Goal: Task Accomplishment & Management: Use online tool/utility

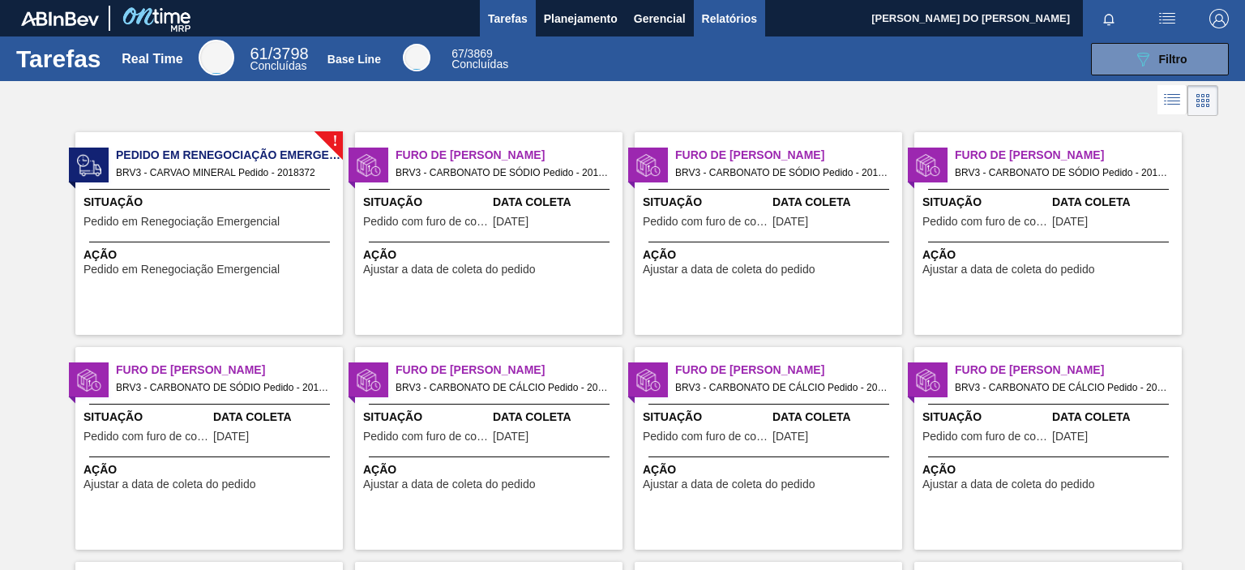
click at [720, 21] on span "Relatórios" at bounding box center [729, 18] width 55 height 19
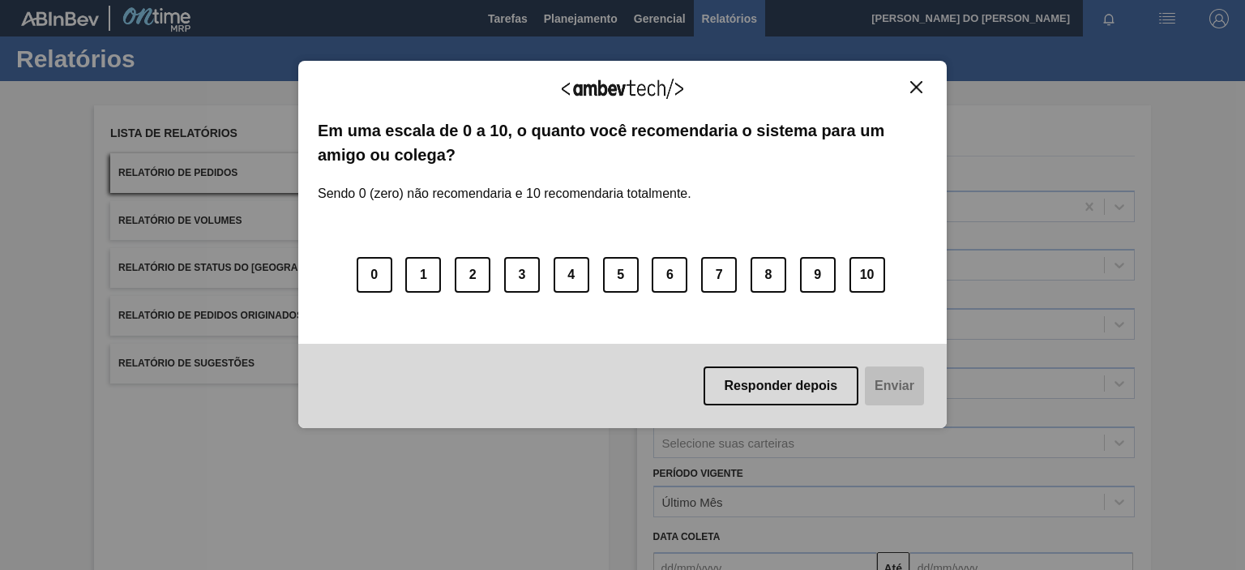
click at [920, 87] on img "Close" at bounding box center [916, 87] width 12 height 12
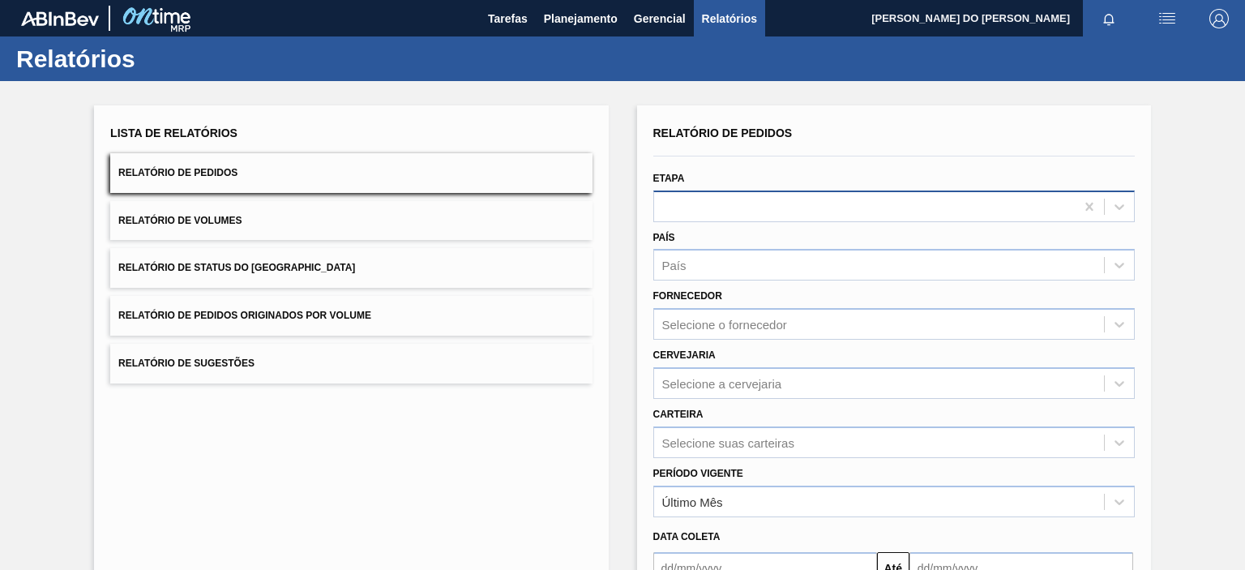
click at [686, 218] on div at bounding box center [893, 206] width 481 height 32
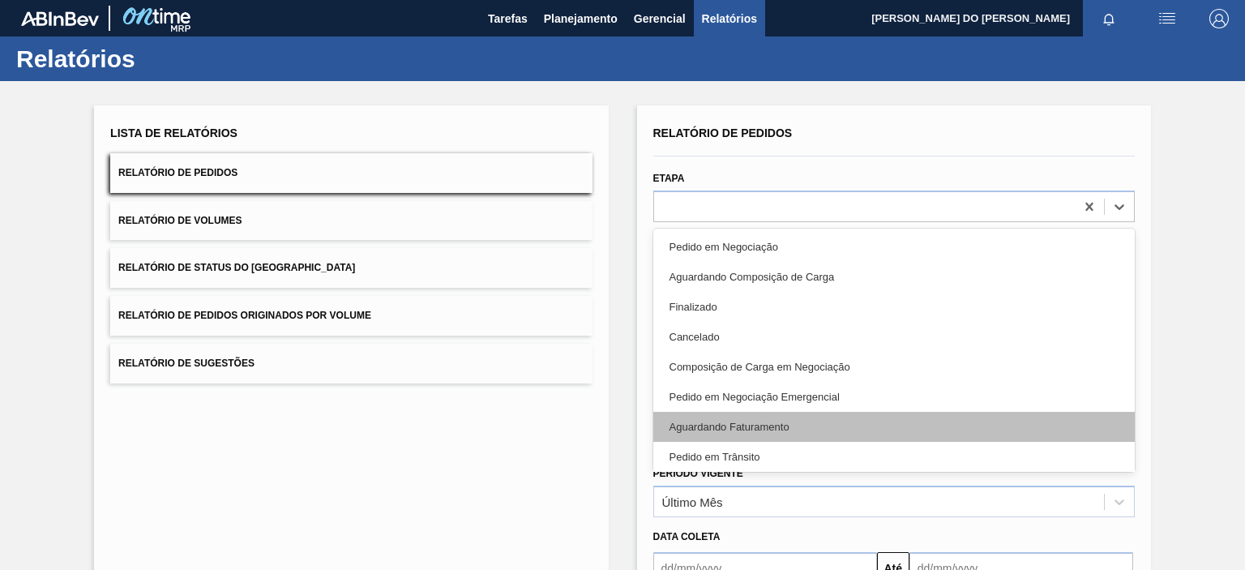
click at [720, 430] on div "Aguardando Faturamento" at bounding box center [893, 427] width 481 height 30
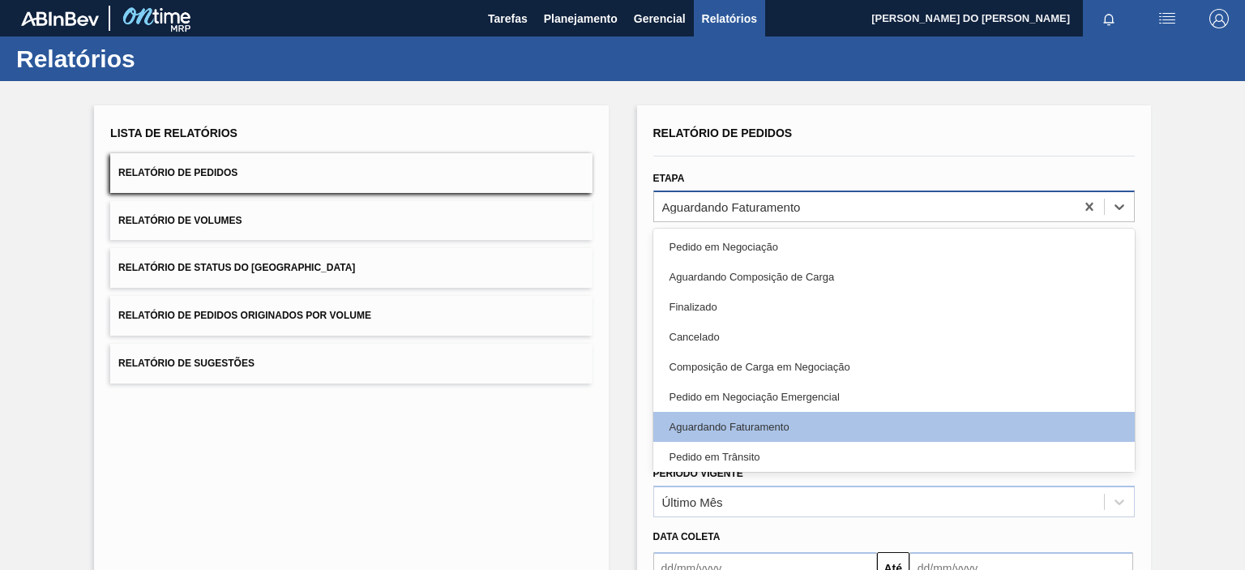
click at [763, 203] on div "Aguardando Faturamento" at bounding box center [731, 206] width 139 height 14
click at [527, 458] on div "Lista de Relatórios Relatório de Pedidos Relatório de Volumes Relatório de Stat…" at bounding box center [351, 417] width 514 height 625
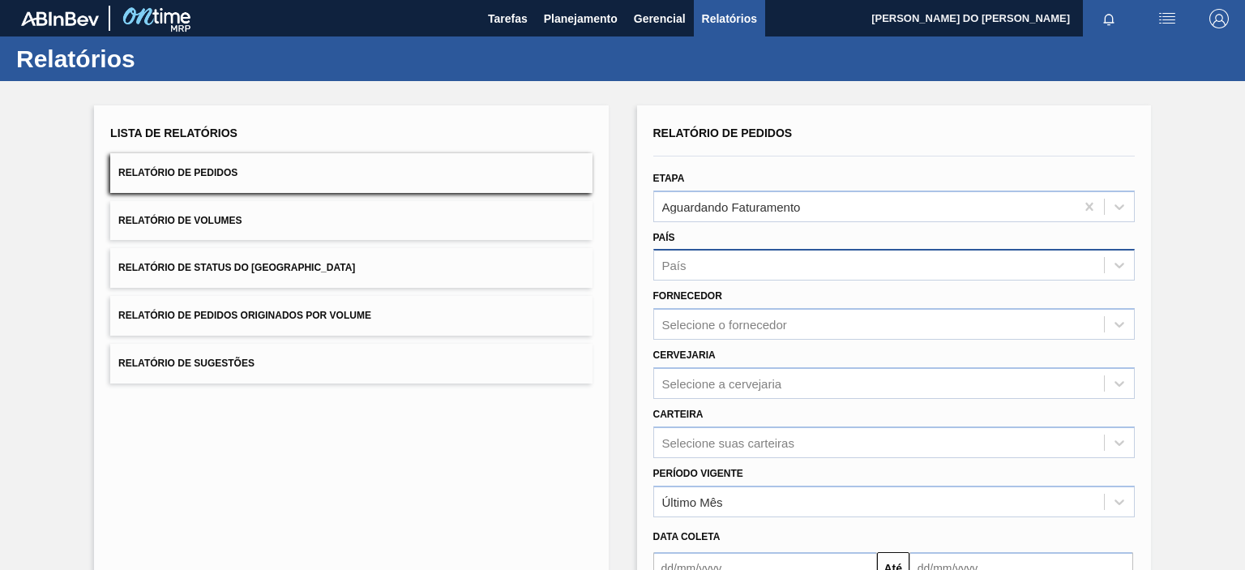
click at [723, 259] on div "País" at bounding box center [879, 265] width 450 height 23
drag, startPoint x: 439, startPoint y: 447, endPoint x: 664, endPoint y: 343, distance: 248.3
click at [463, 438] on div "Lista de Relatórios Relatório de Pedidos Relatório de Volumes Relatório de Stat…" at bounding box center [351, 417] width 514 height 625
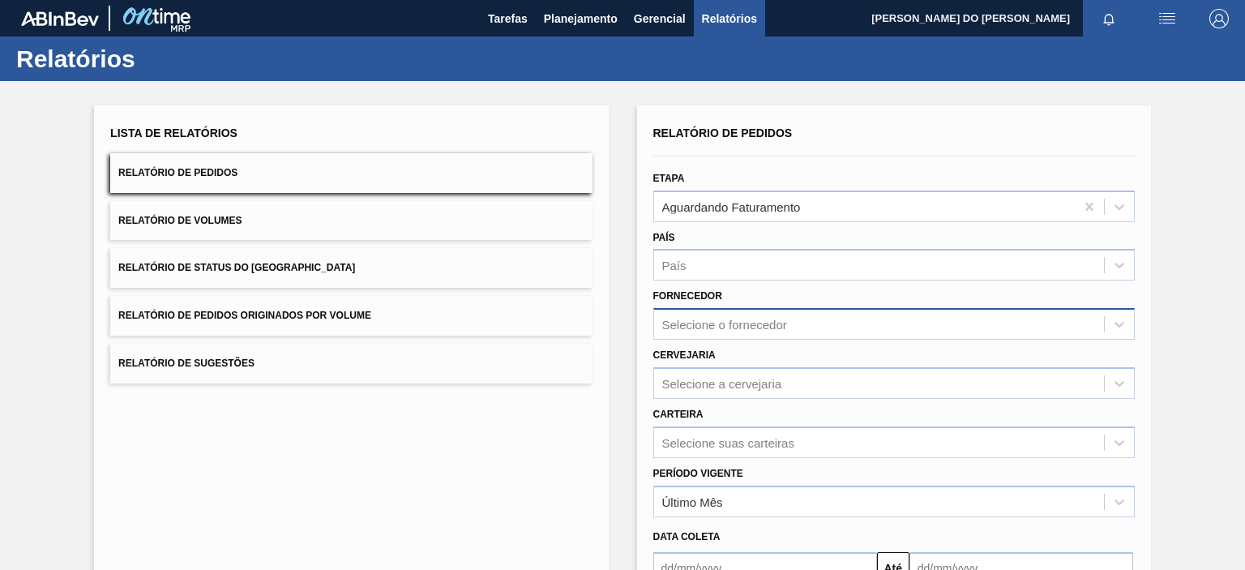
click at [705, 319] on div "Selecione o fornecedor" at bounding box center [879, 324] width 450 height 23
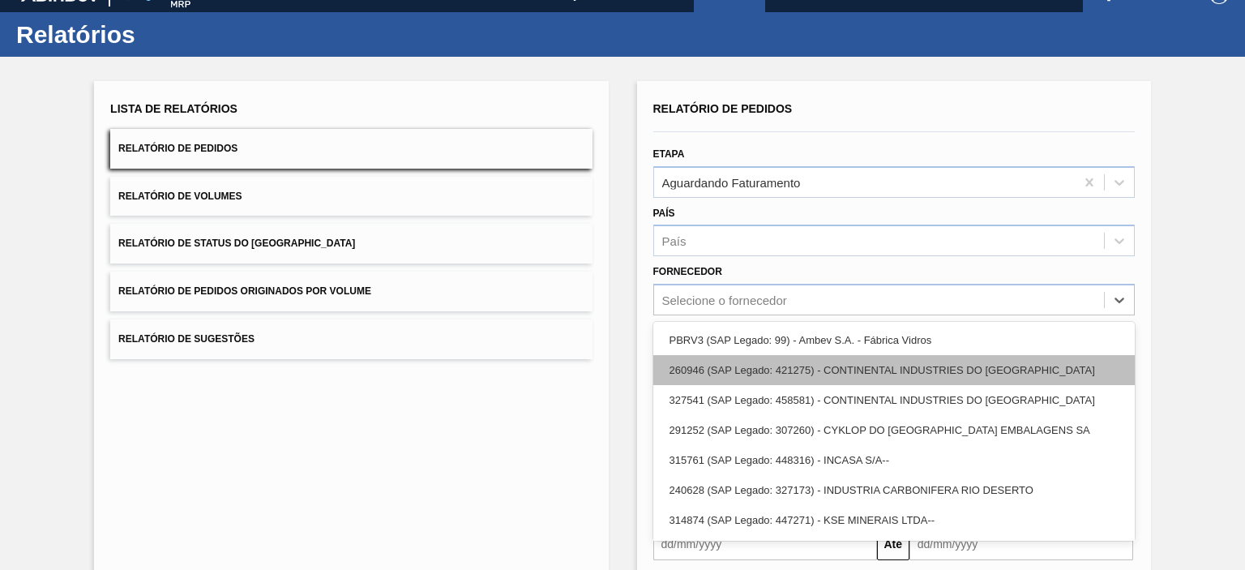
scroll to position [24, 0]
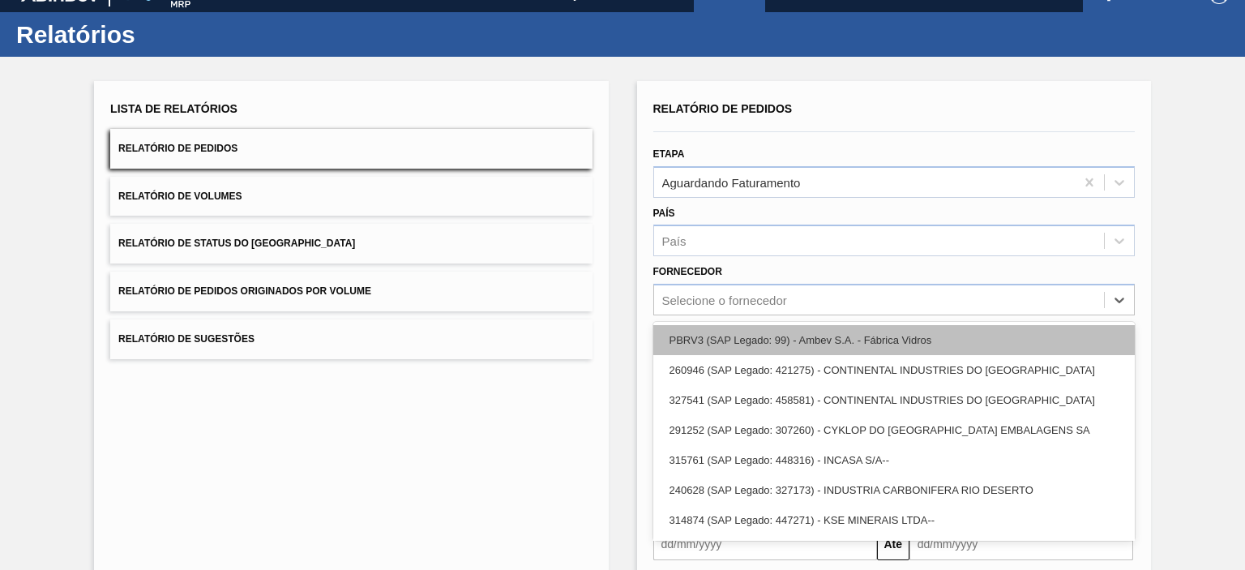
click at [758, 341] on div "PBRV3 (SAP Legado: 99) - Ambev S.A. - Fábrica Vidros" at bounding box center [893, 340] width 481 height 30
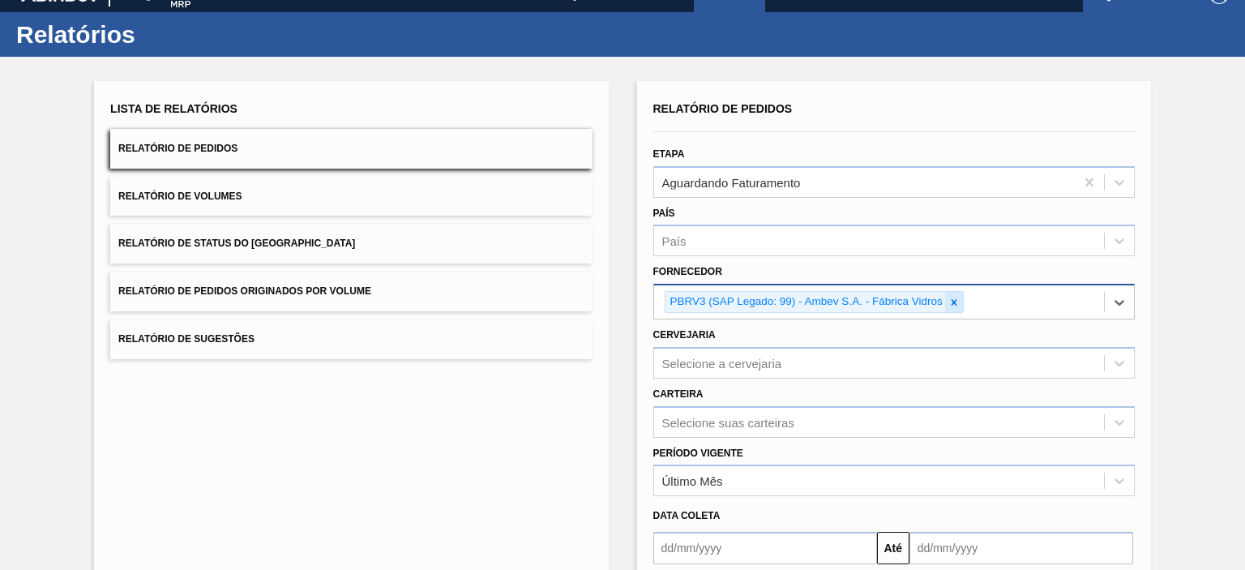
click at [950, 301] on icon at bounding box center [953, 302] width 11 height 11
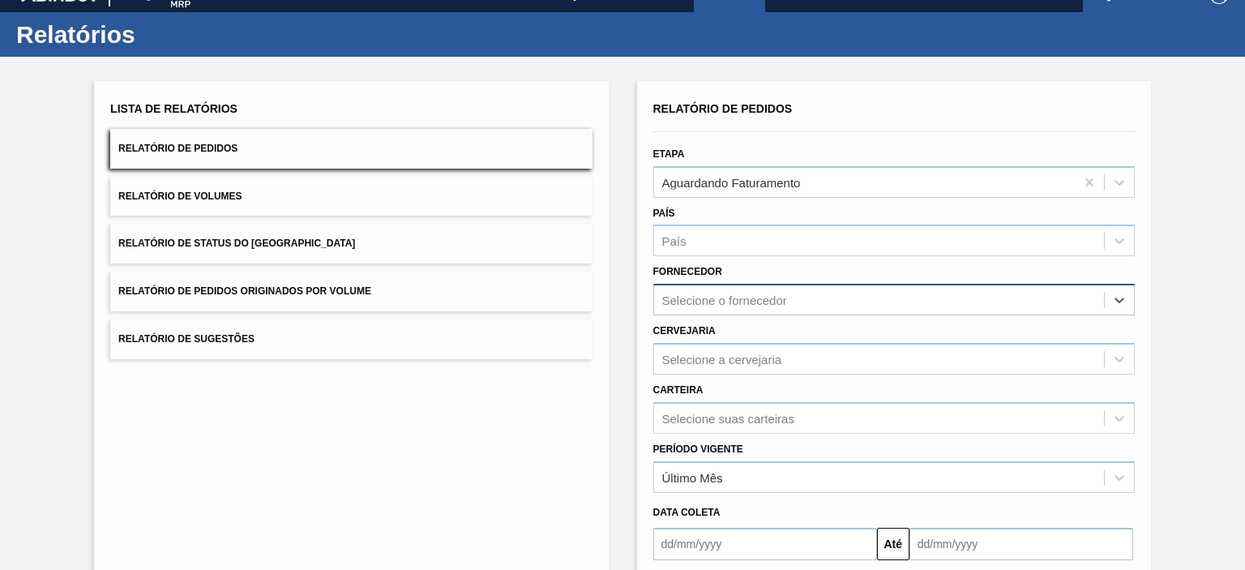
click at [866, 302] on div "Selecione o fornecedor" at bounding box center [879, 299] width 450 height 23
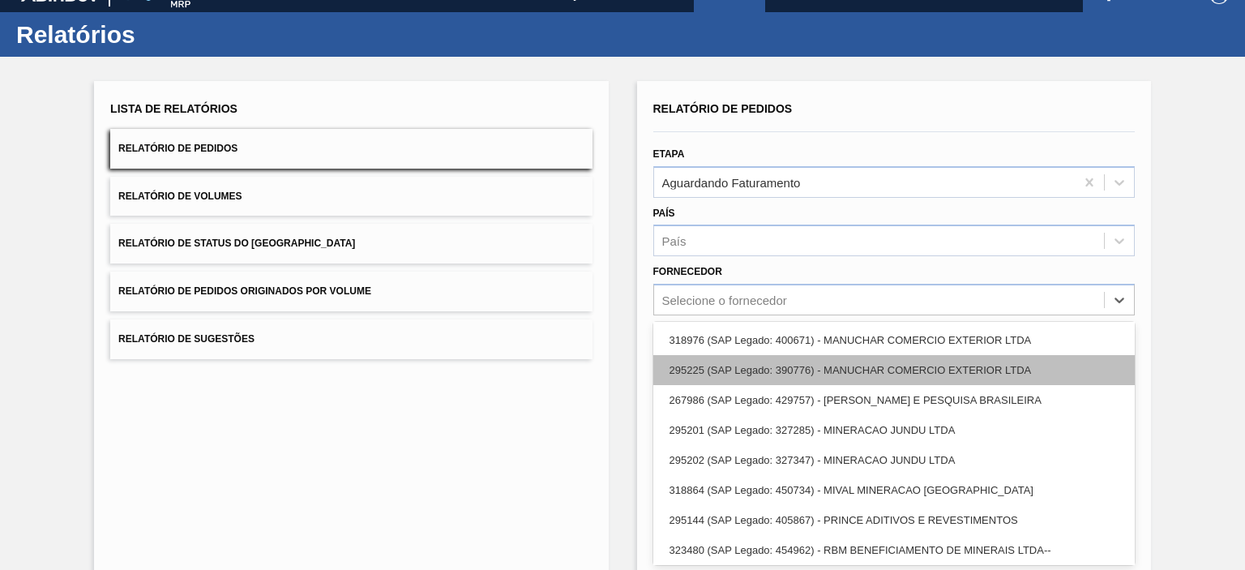
scroll to position [0, 0]
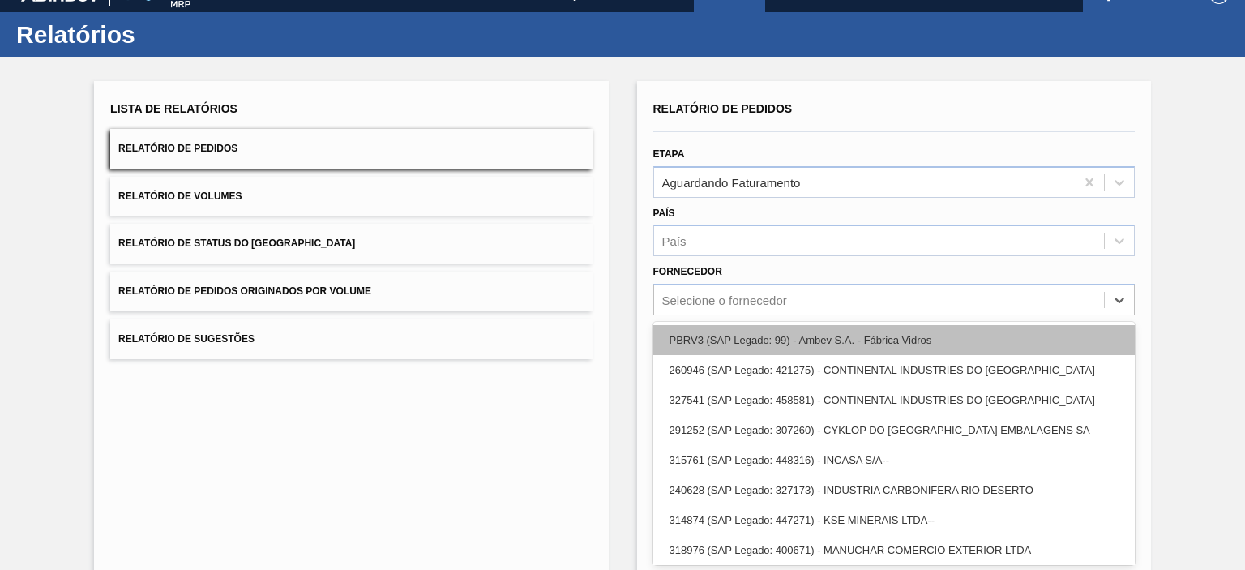
click at [768, 338] on div "PBRV3 (SAP Legado: 99) - Ambev S.A. - Fábrica Vidros" at bounding box center [893, 340] width 481 height 30
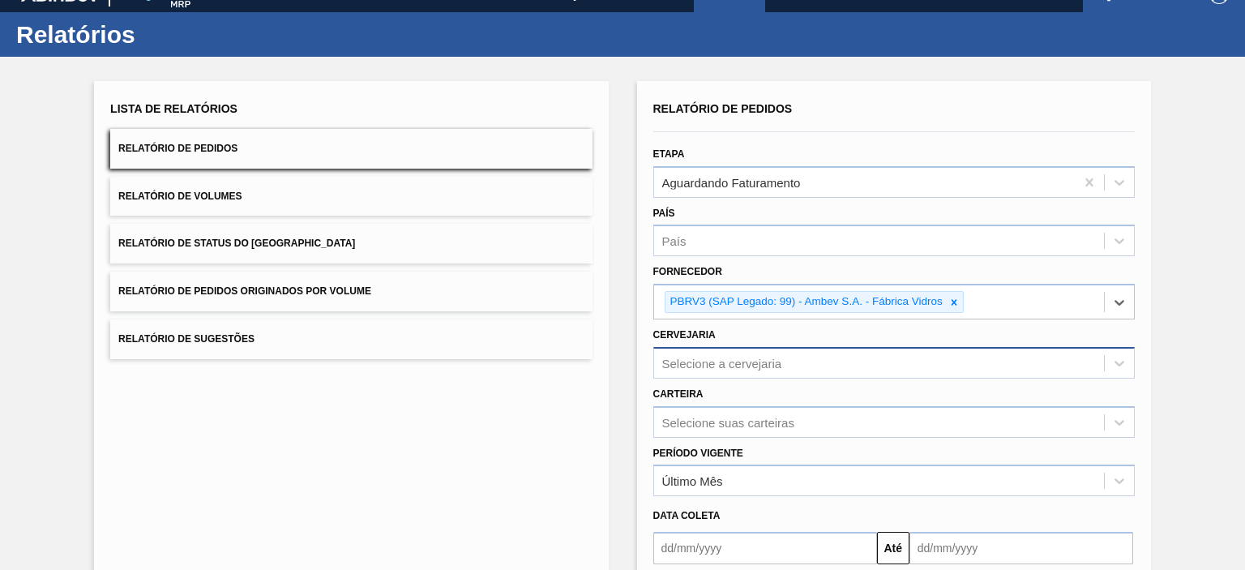
click at [745, 362] on div "Selecione a cervejaria" at bounding box center [722, 363] width 120 height 14
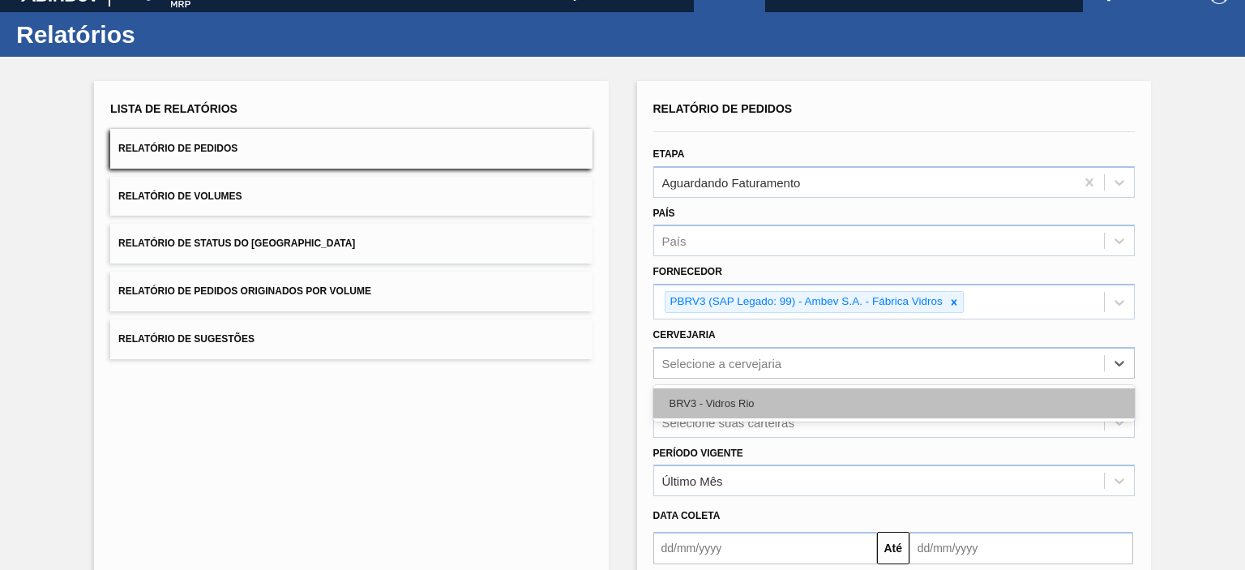
click at [732, 396] on div "BRV3 - Vidros Rio" at bounding box center [893, 403] width 481 height 30
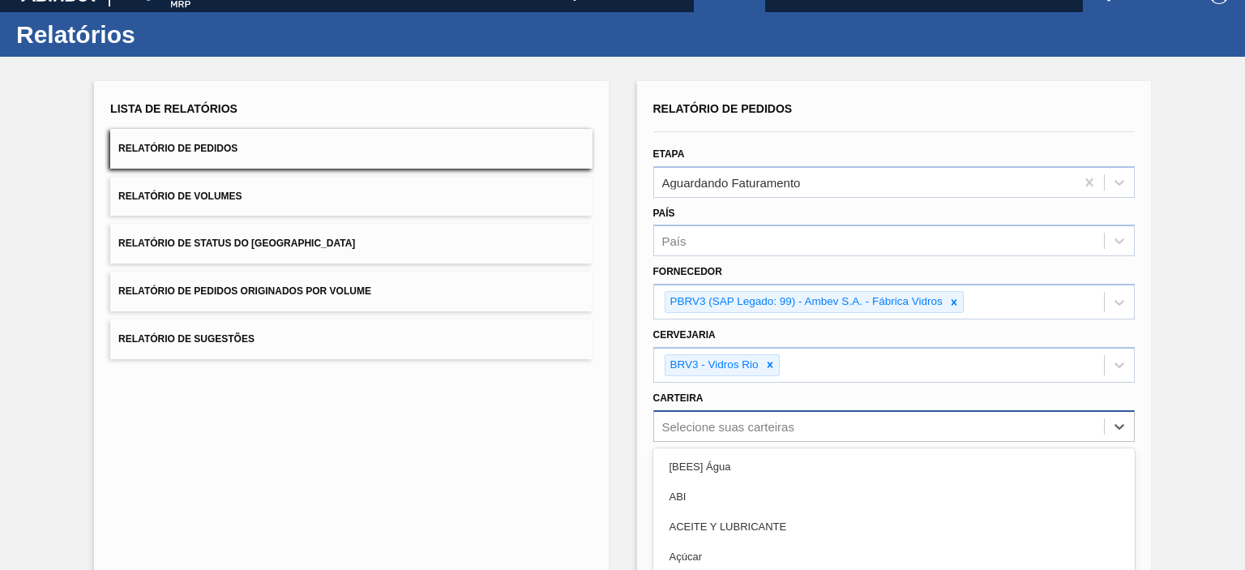
click at [668, 414] on div "option Açúcar focused, 4 of 101. 101 results available. Use Up and Down to choo…" at bounding box center [893, 426] width 481 height 32
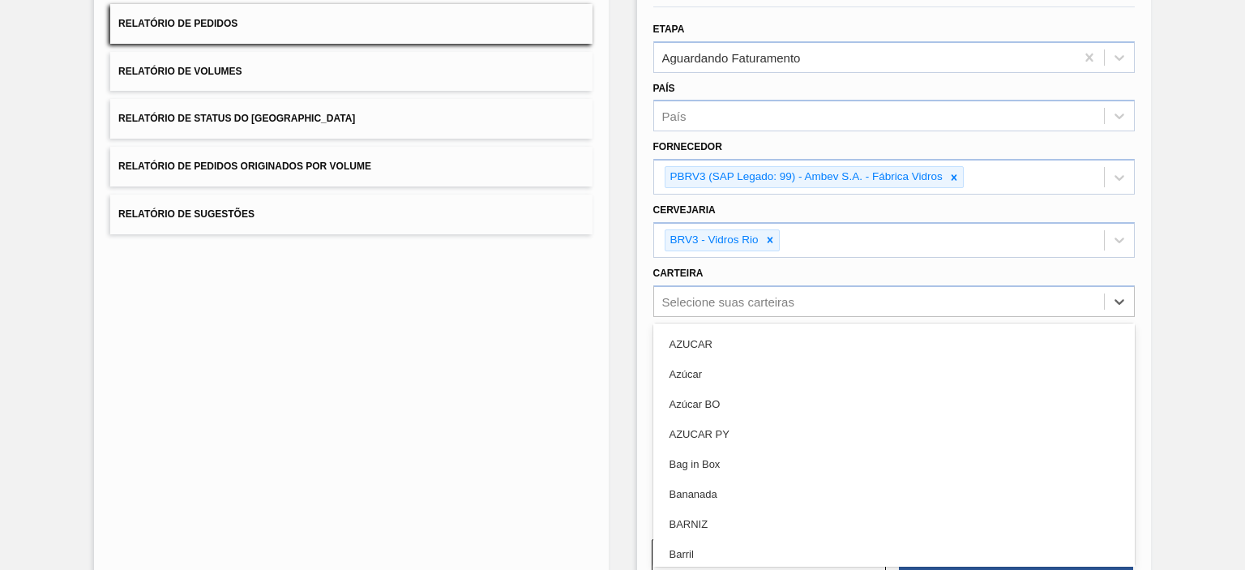
scroll to position [891, 0]
click at [411, 453] on div "Lista de Relatórios Relatório de Pedidos Relatório de Volumes Relatório de Stat…" at bounding box center [351, 272] width 514 height 633
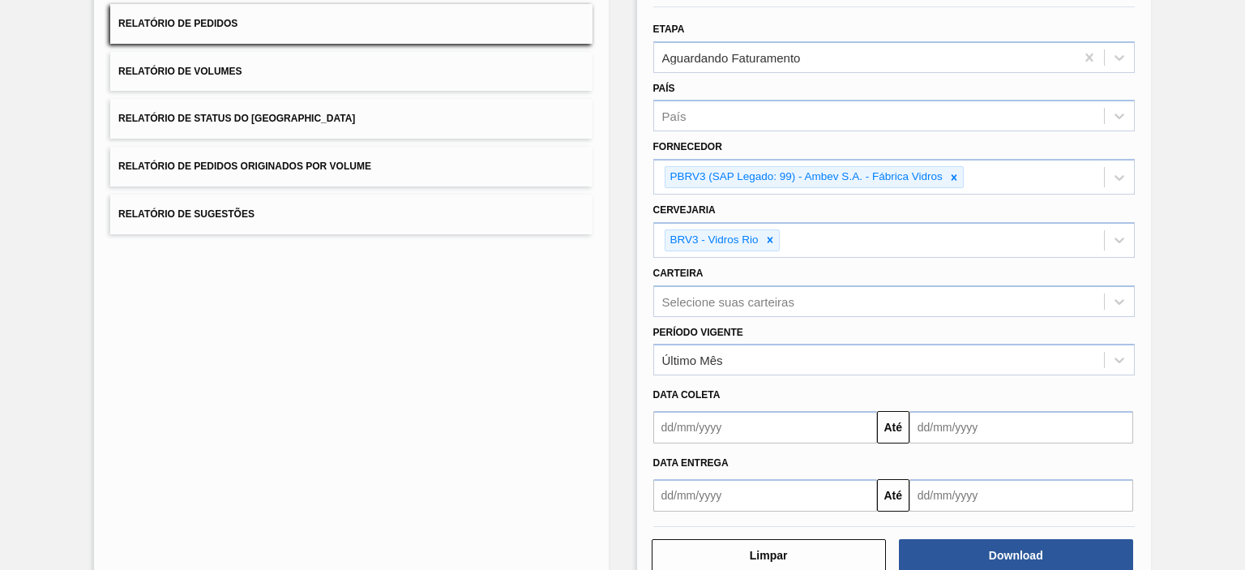
scroll to position [185, 0]
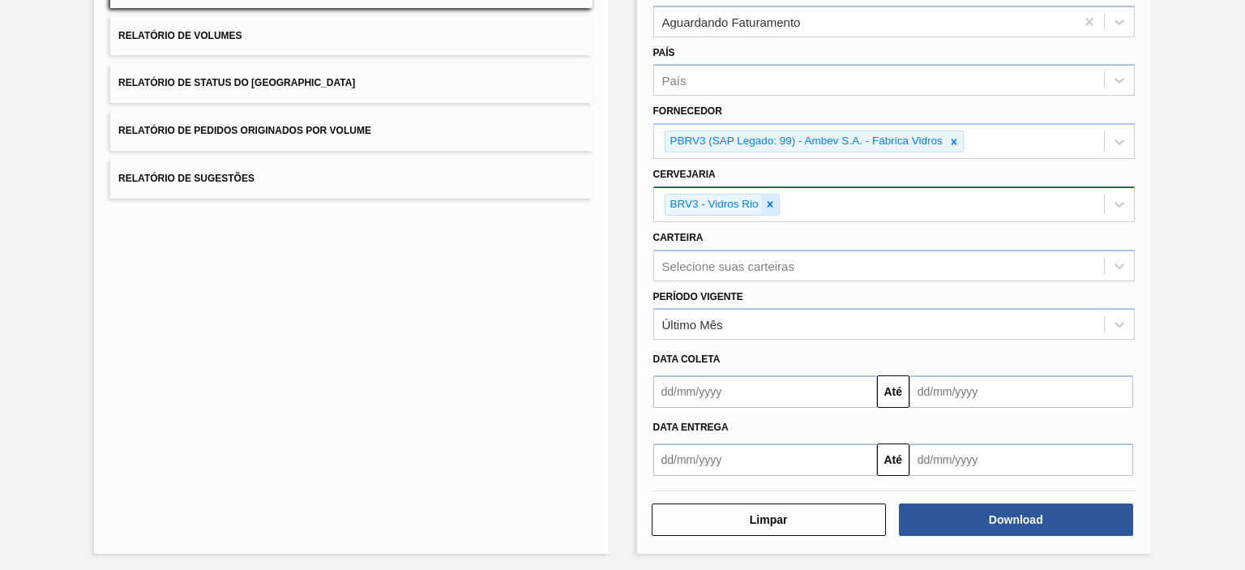
click at [767, 204] on icon at bounding box center [769, 204] width 11 height 11
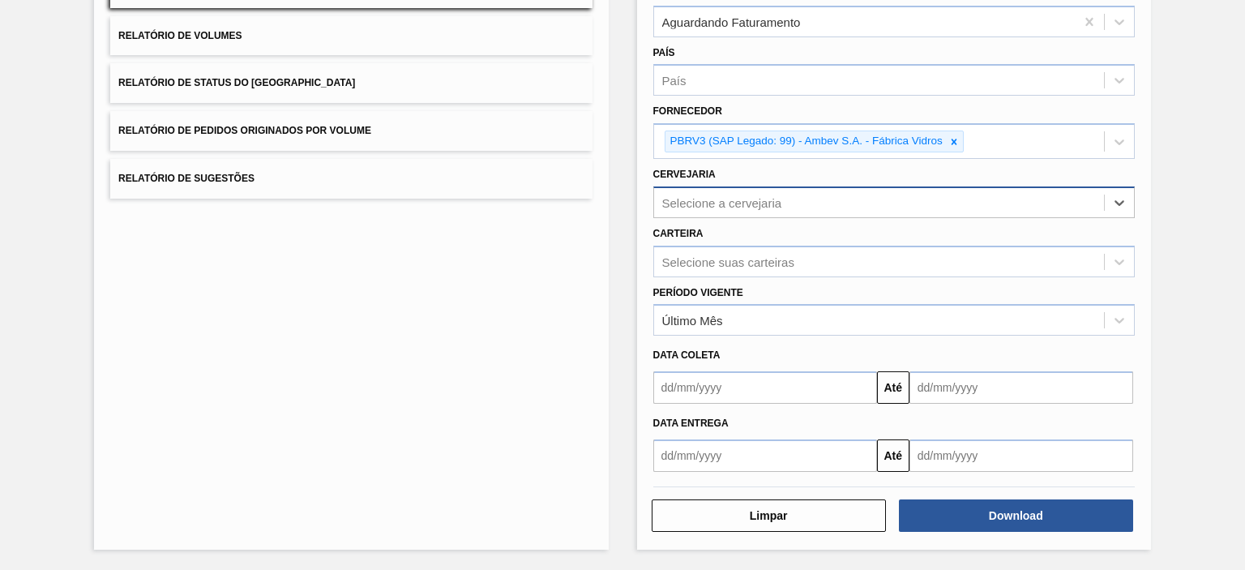
scroll to position [182, 0]
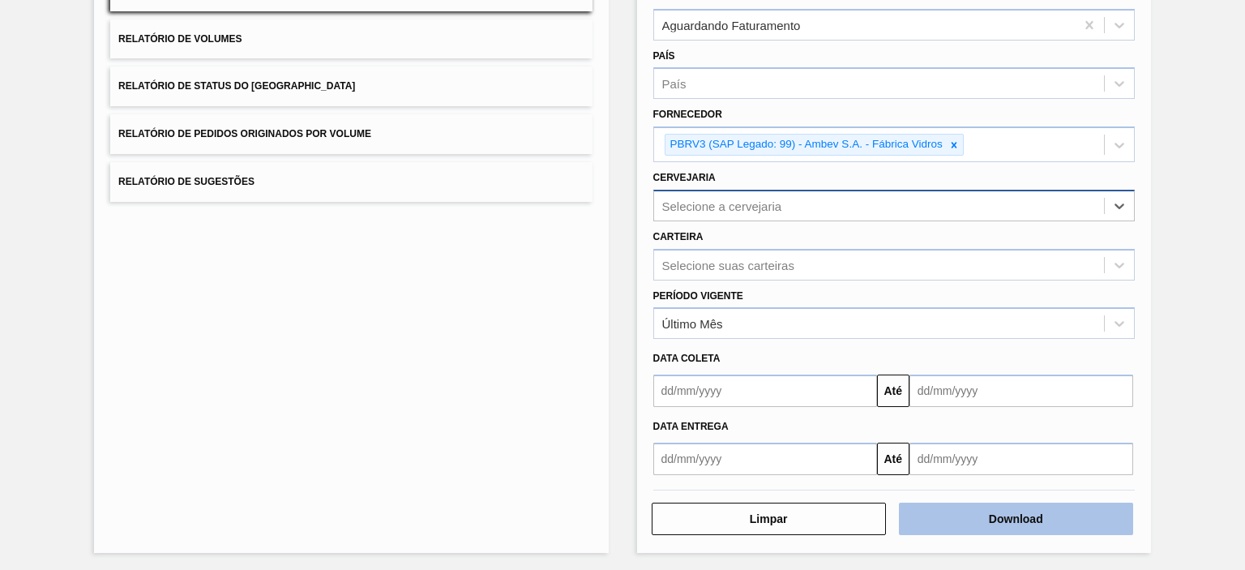
click at [930, 524] on button "Download" at bounding box center [1016, 518] width 234 height 32
